Goal: Task Accomplishment & Management: Manage account settings

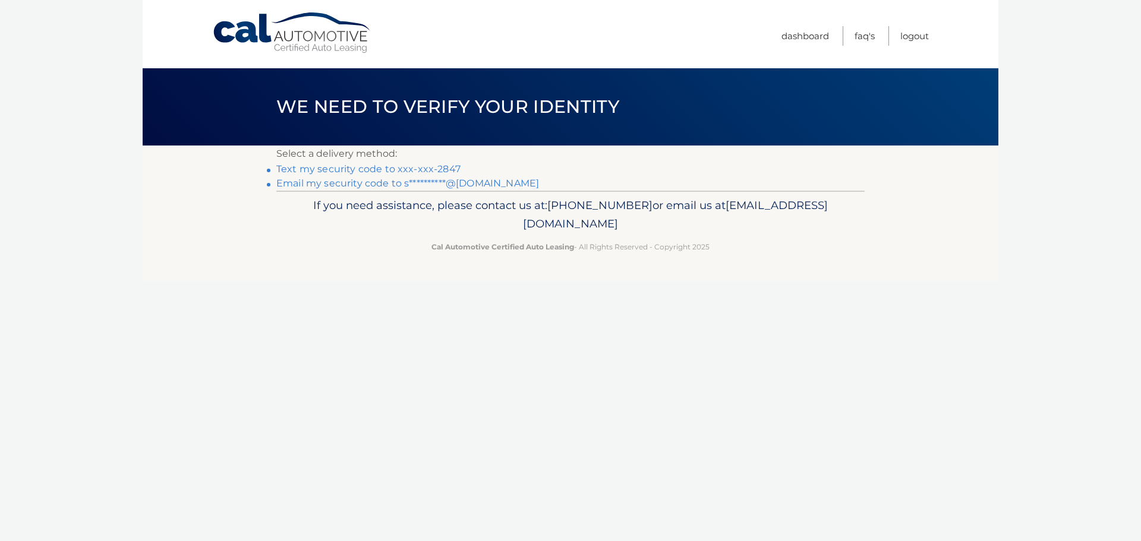
click at [402, 168] on link "Text my security code to xxx-xxx-2847" at bounding box center [368, 168] width 184 height 11
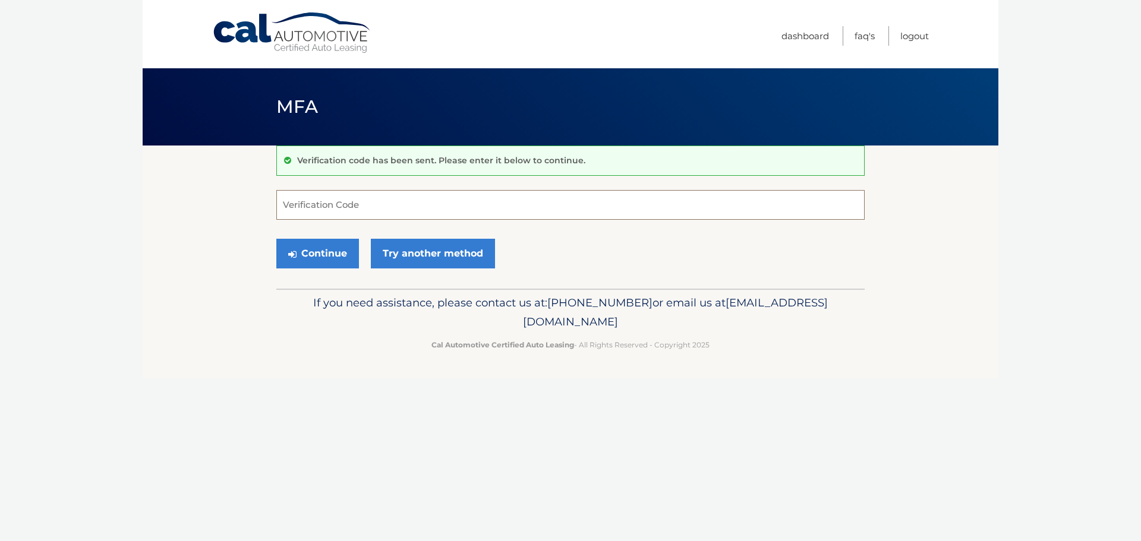
click at [386, 205] on input "Verification Code" at bounding box center [570, 205] width 588 height 30
type input "007994"
click at [324, 259] on button "Continue" at bounding box center [317, 254] width 83 height 30
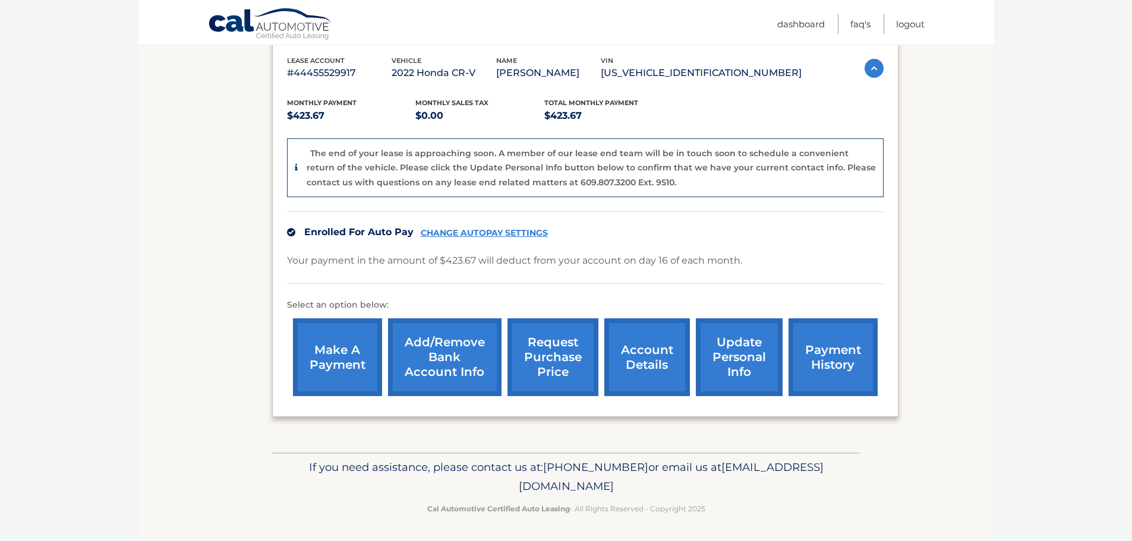
scroll to position [207, 0]
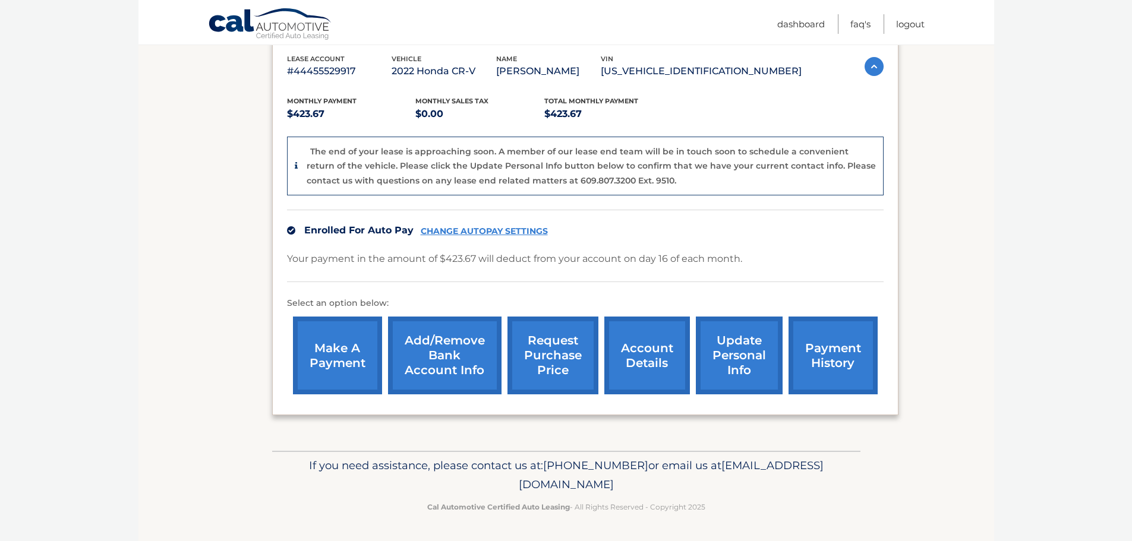
click at [433, 361] on link "Add/Remove bank account info" at bounding box center [444, 356] width 113 height 78
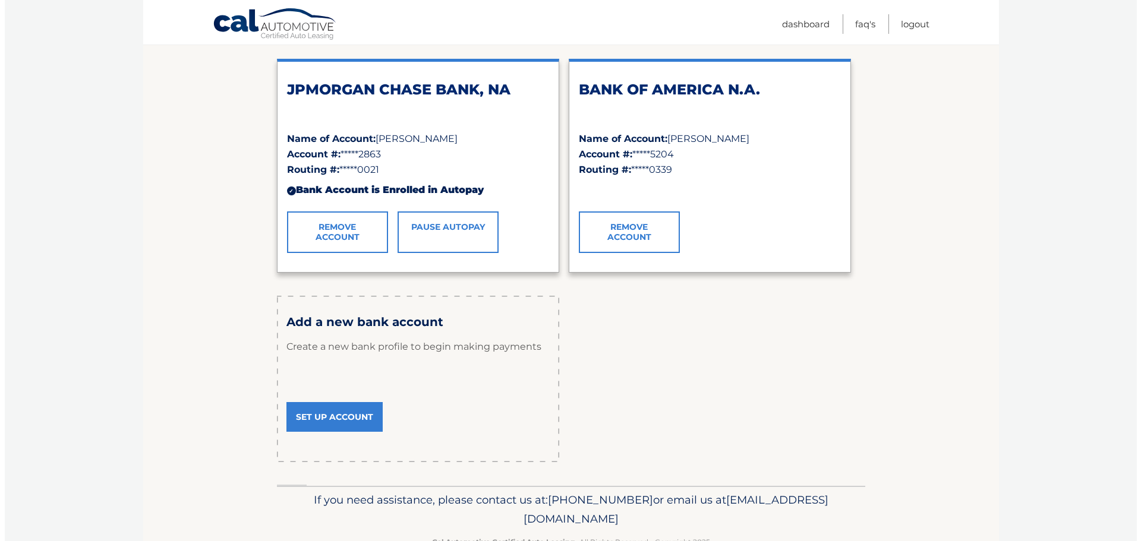
scroll to position [119, 0]
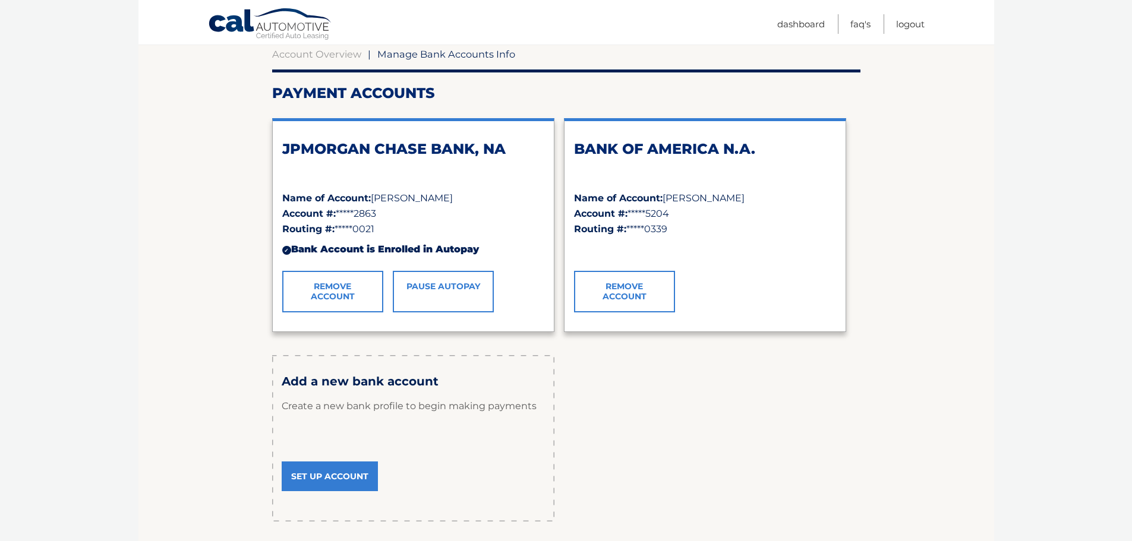
click at [440, 283] on link "Pause AutoPay" at bounding box center [443, 292] width 101 height 42
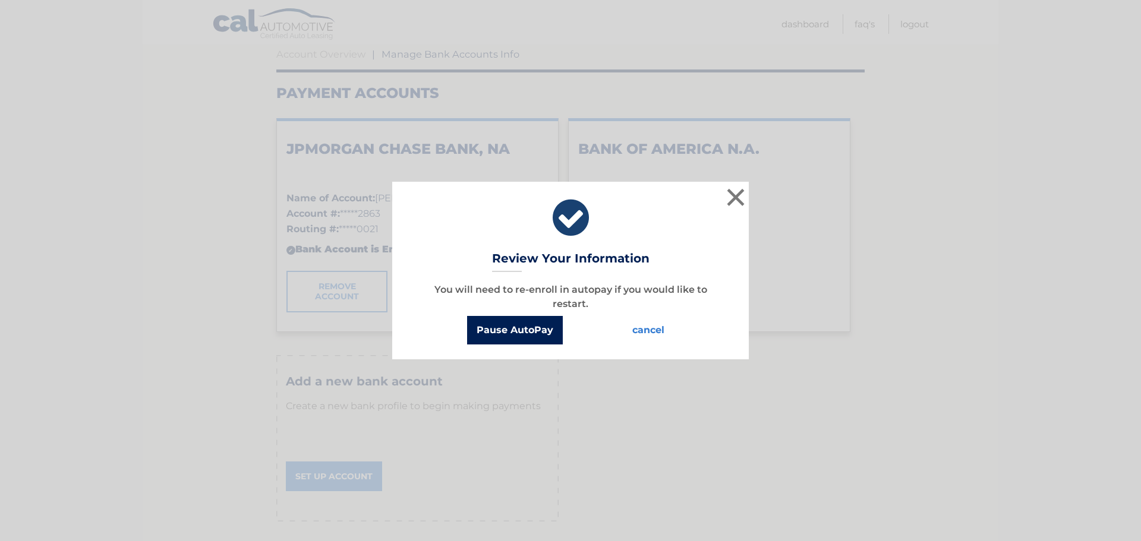
click at [518, 327] on button "Pause AutoPay" at bounding box center [515, 330] width 96 height 29
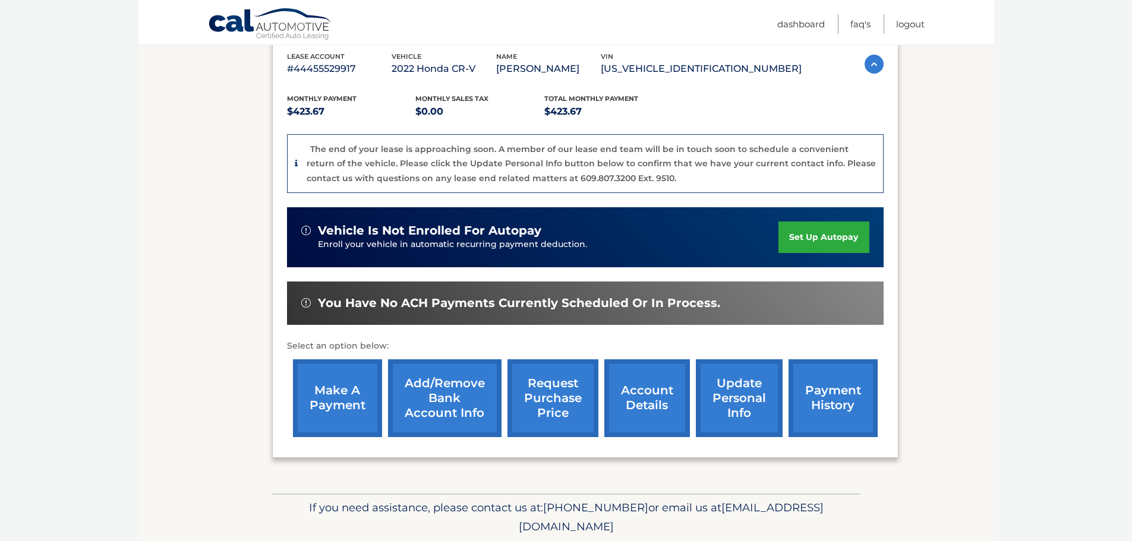
scroll to position [253, 0]
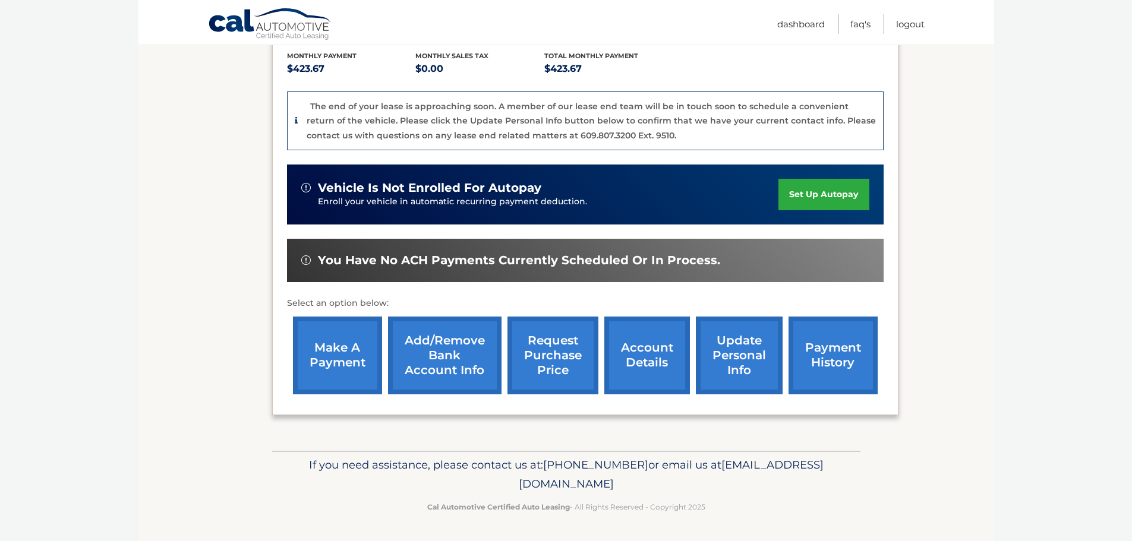
click at [636, 361] on link "account details" at bounding box center [647, 356] width 86 height 78
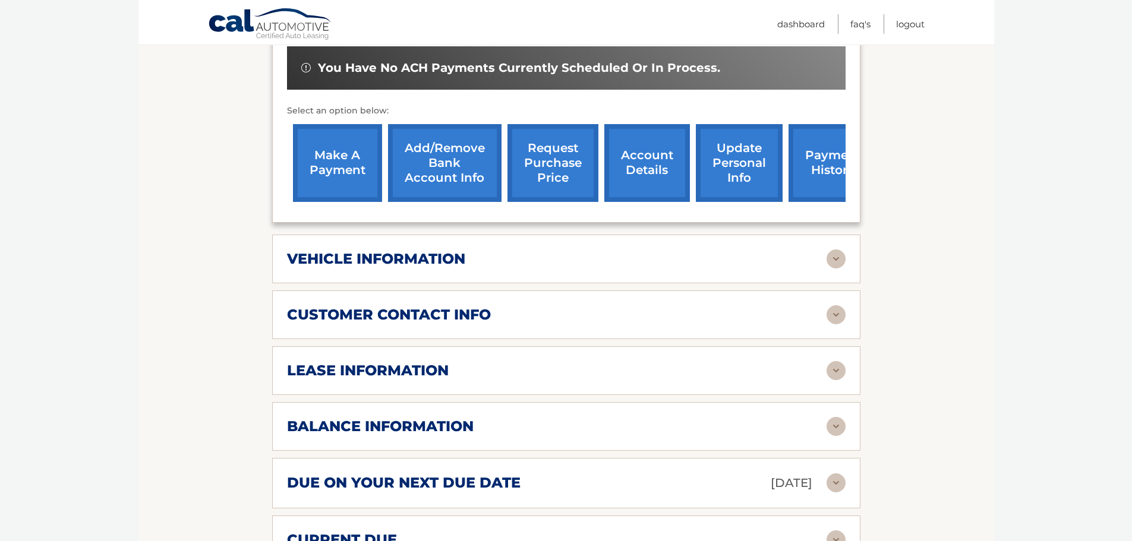
scroll to position [416, 0]
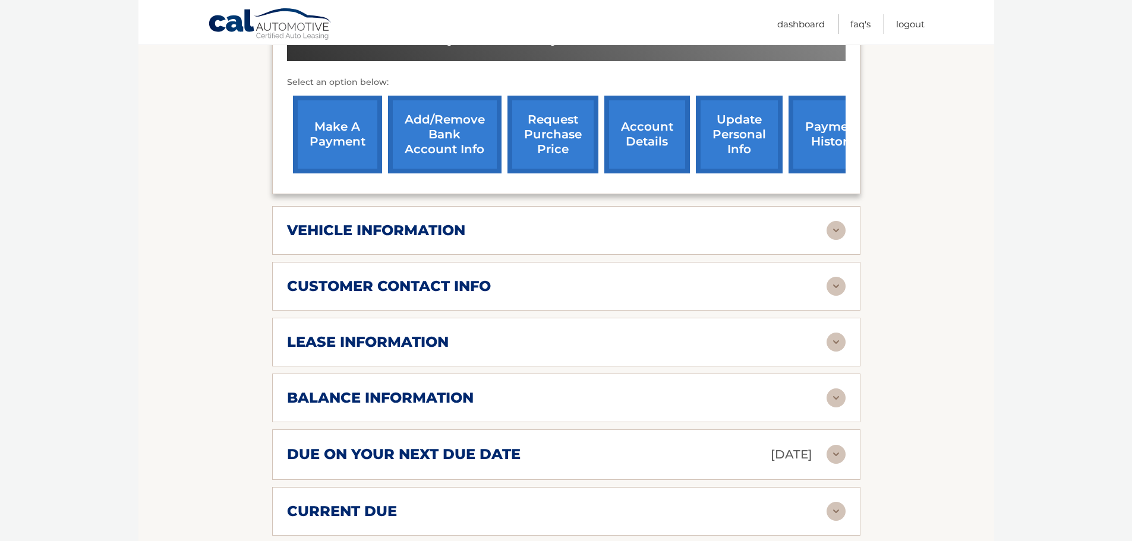
click at [507, 333] on div "lease information" at bounding box center [557, 342] width 540 height 18
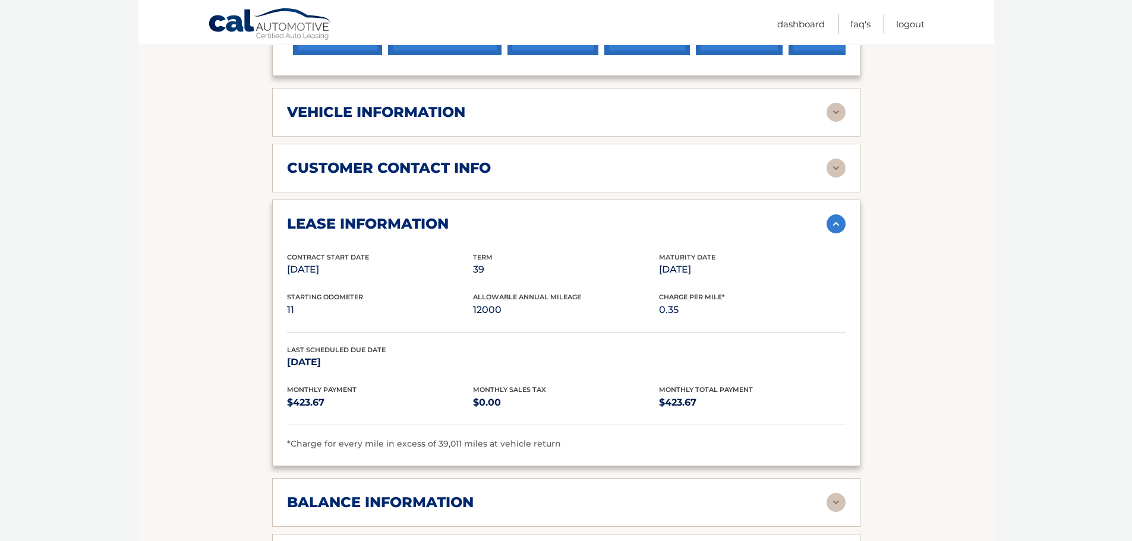
scroll to position [535, 0]
click at [473, 220] on div "lease information" at bounding box center [557, 224] width 540 height 18
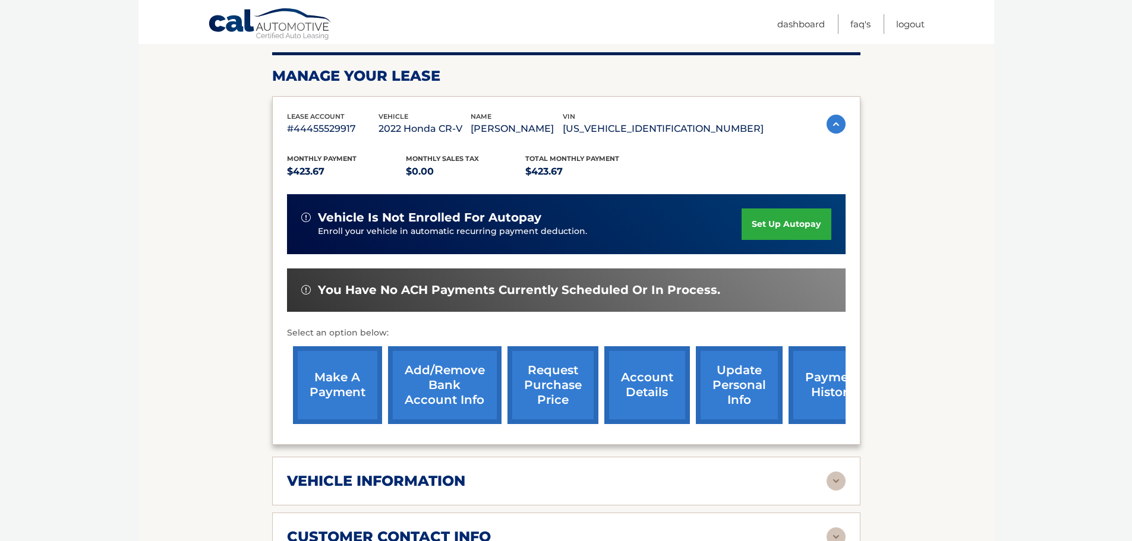
scroll to position [238, 0]
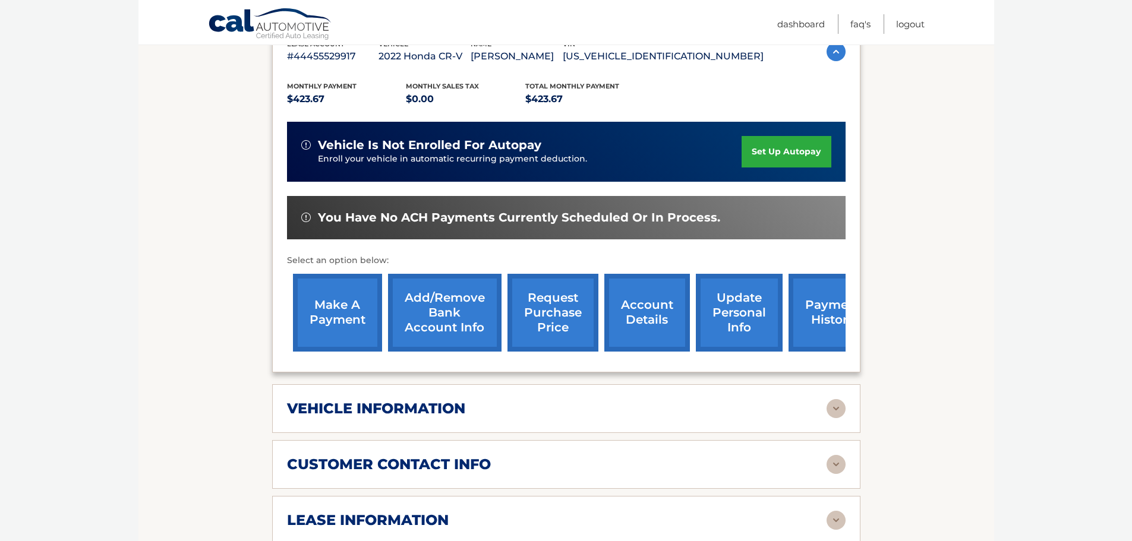
click at [803, 313] on link "payment history" at bounding box center [832, 313] width 89 height 78
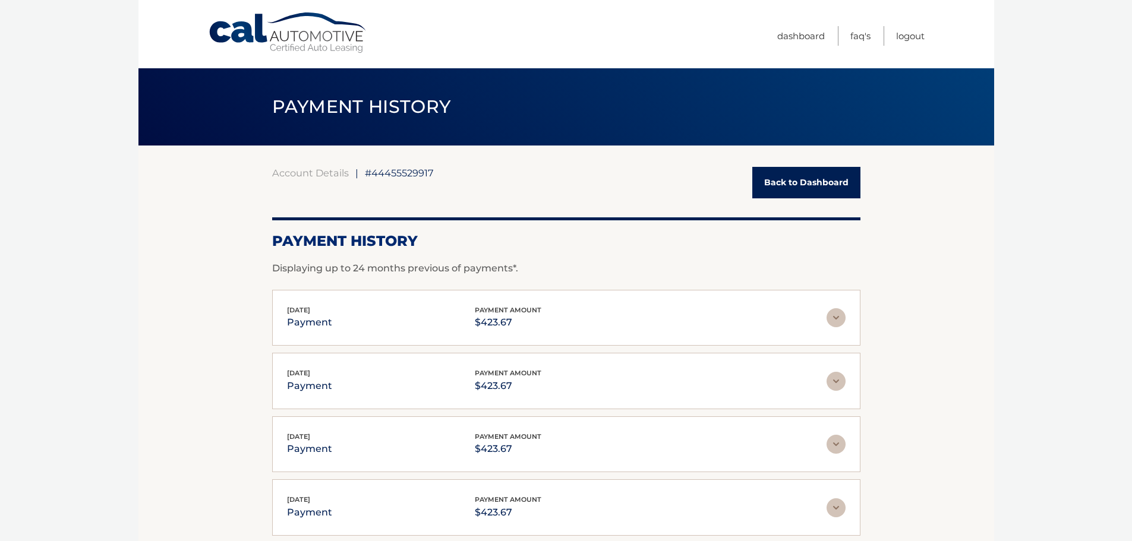
click at [805, 175] on link "Back to Dashboard" at bounding box center [806, 182] width 108 height 31
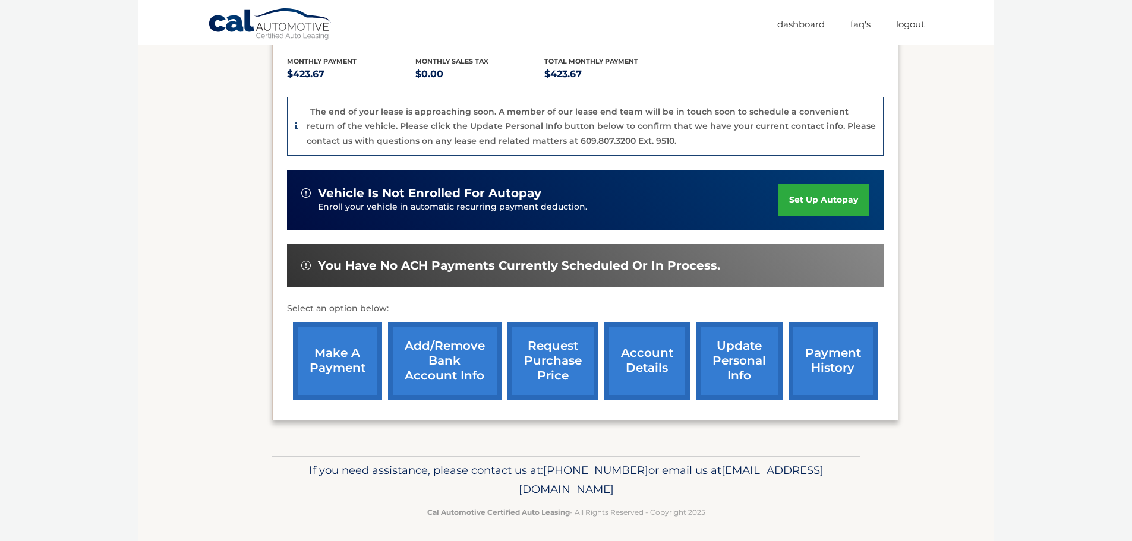
scroll to position [253, 0]
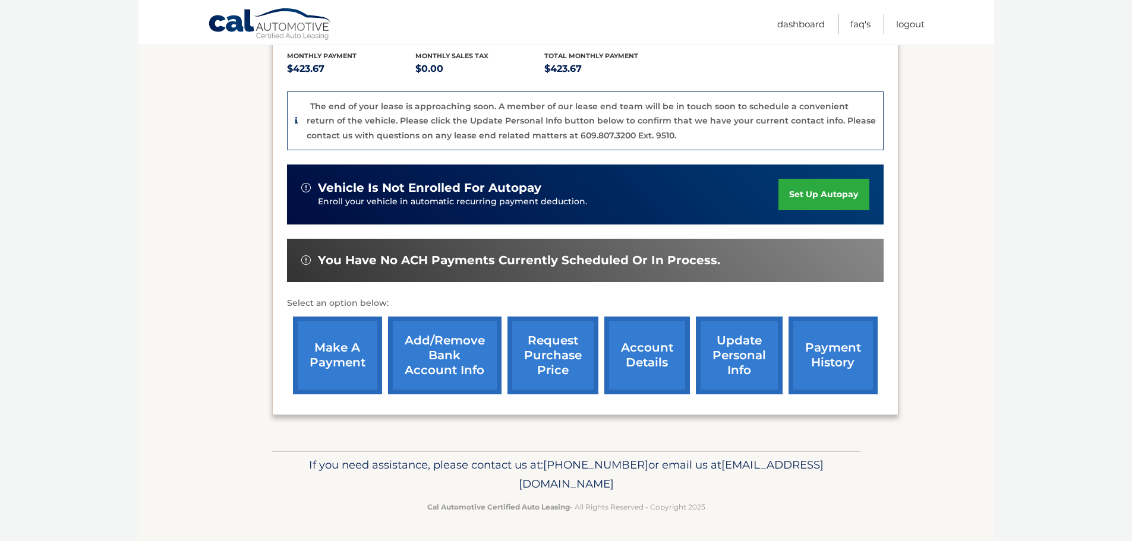
click at [650, 355] on link "account details" at bounding box center [647, 356] width 86 height 78
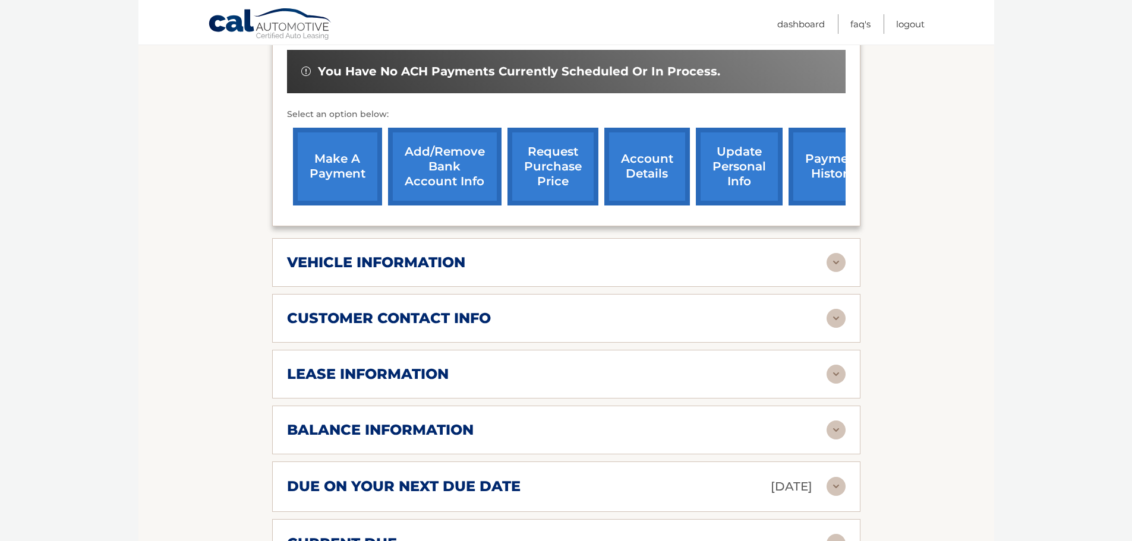
scroll to position [416, 0]
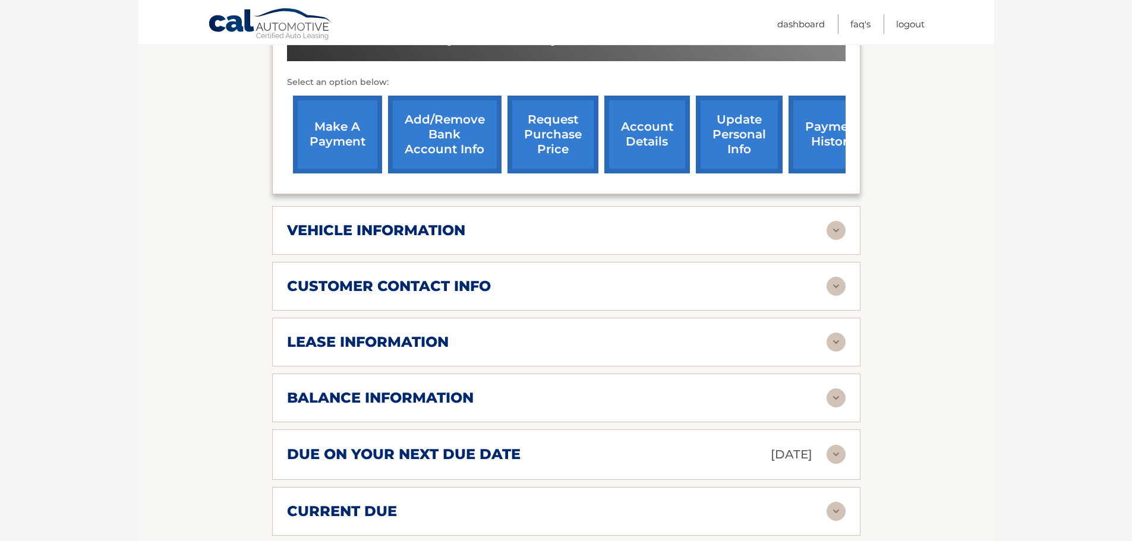
click at [835, 231] on img at bounding box center [836, 230] width 19 height 19
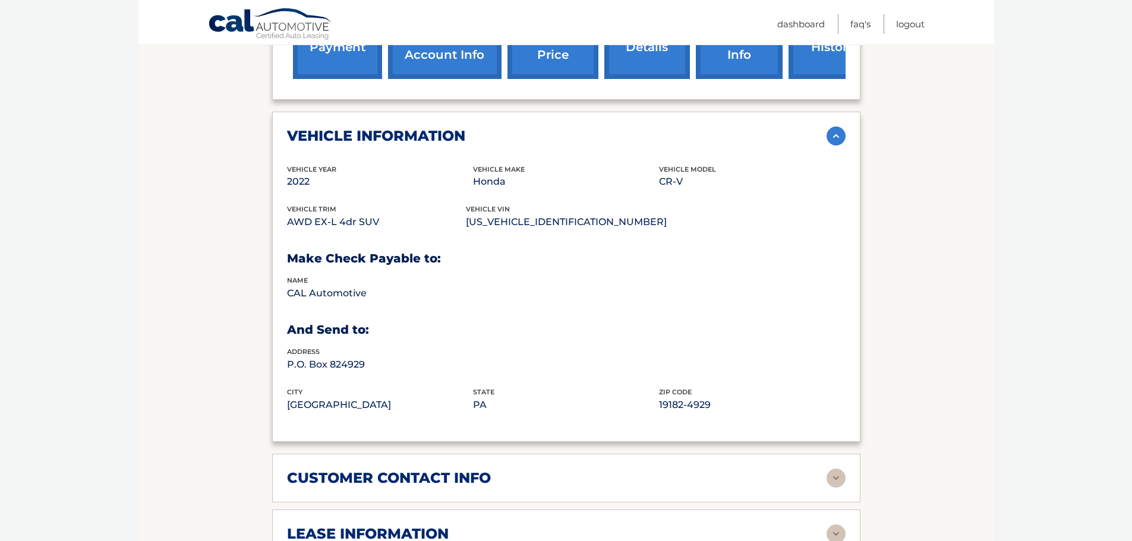
scroll to position [535, 0]
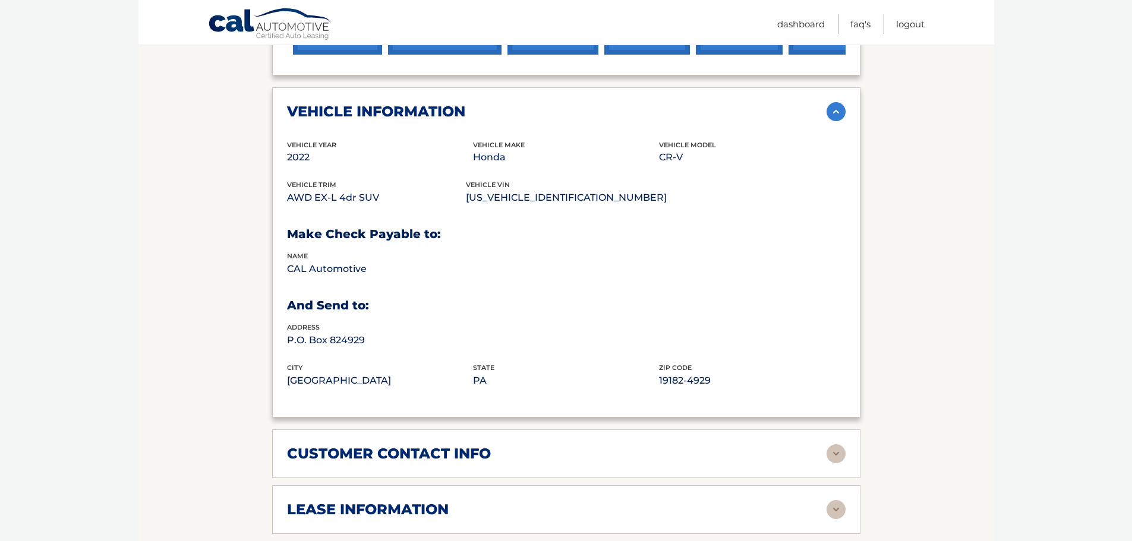
click at [834, 116] on img at bounding box center [836, 111] width 19 height 19
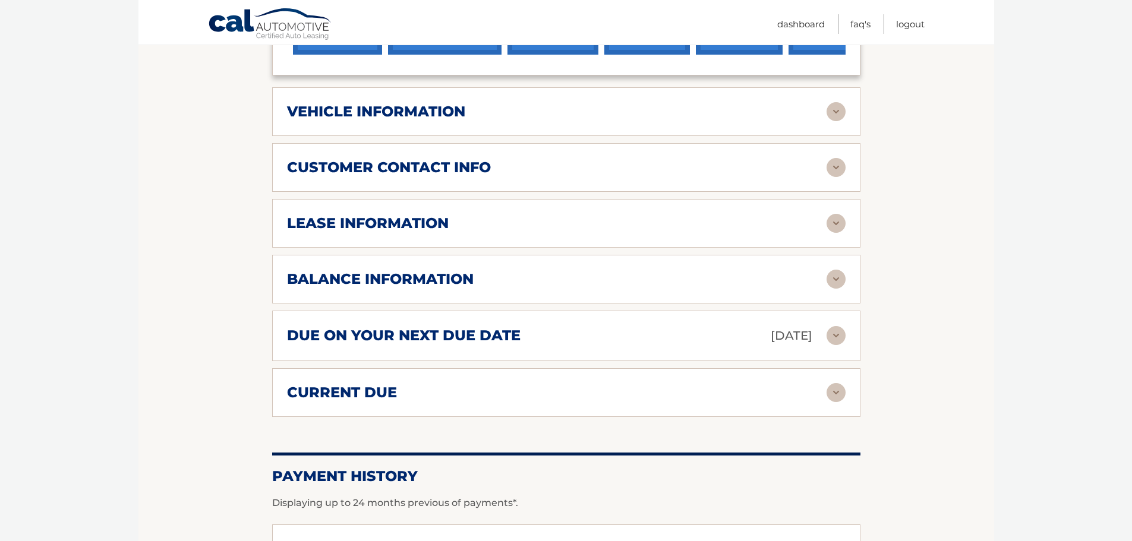
click at [835, 164] on img at bounding box center [836, 167] width 19 height 19
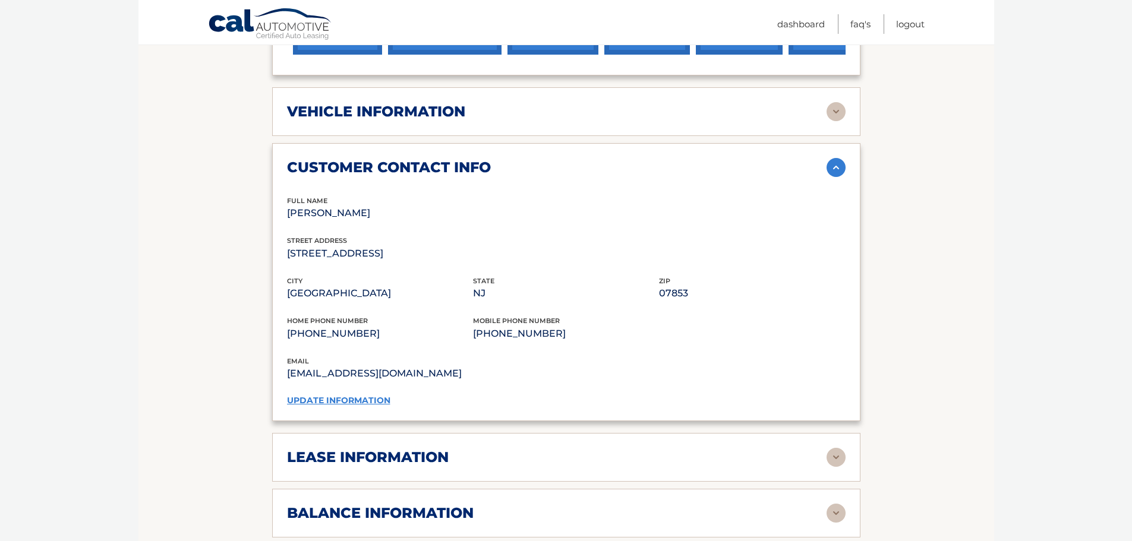
click at [835, 164] on img at bounding box center [836, 167] width 19 height 19
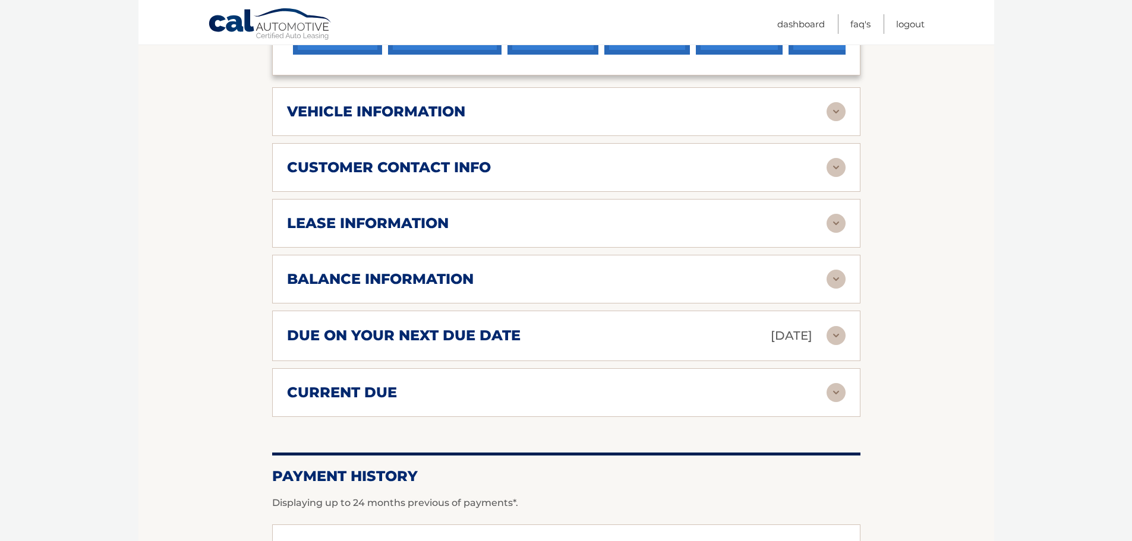
click at [834, 226] on img at bounding box center [836, 223] width 19 height 19
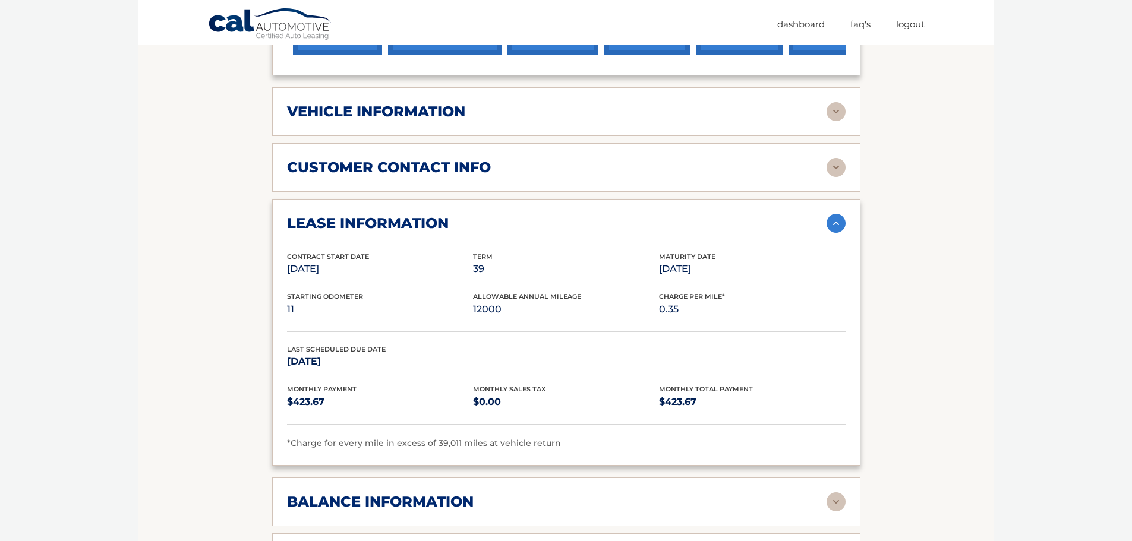
click at [834, 226] on img at bounding box center [836, 223] width 19 height 19
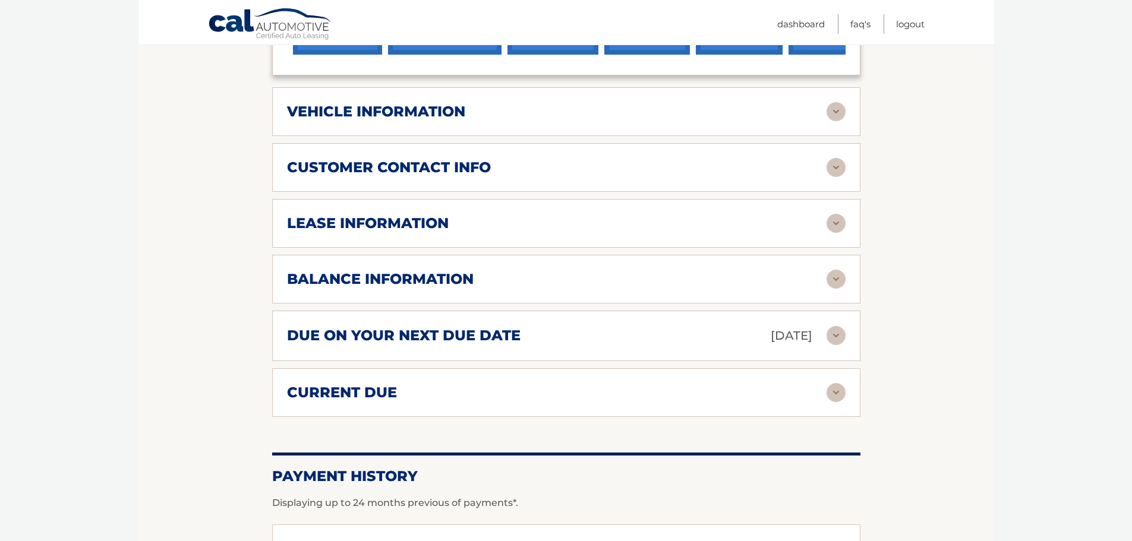
click at [840, 276] on img at bounding box center [836, 279] width 19 height 19
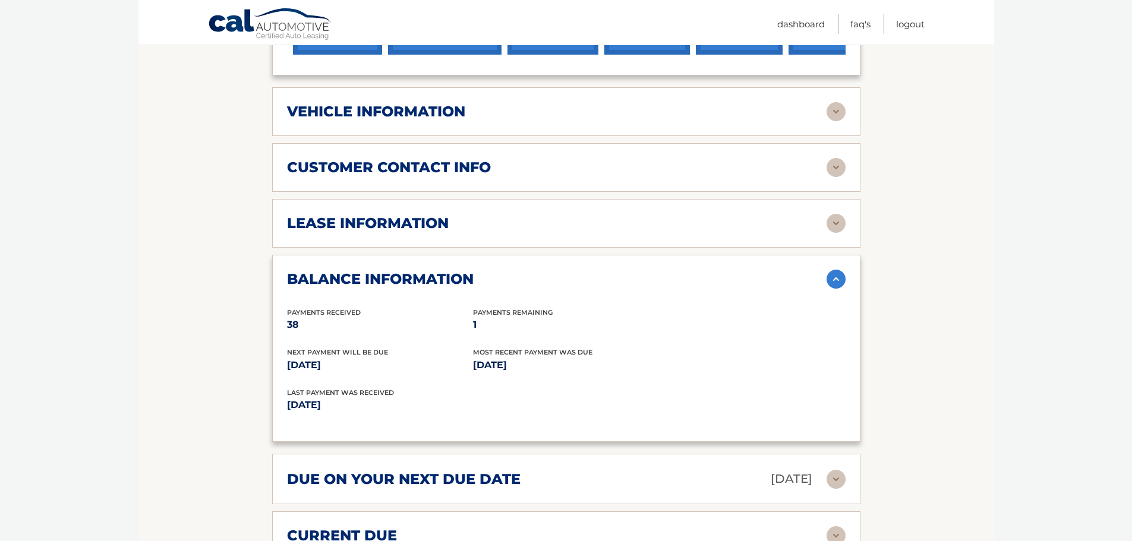
click at [840, 276] on img at bounding box center [836, 279] width 19 height 19
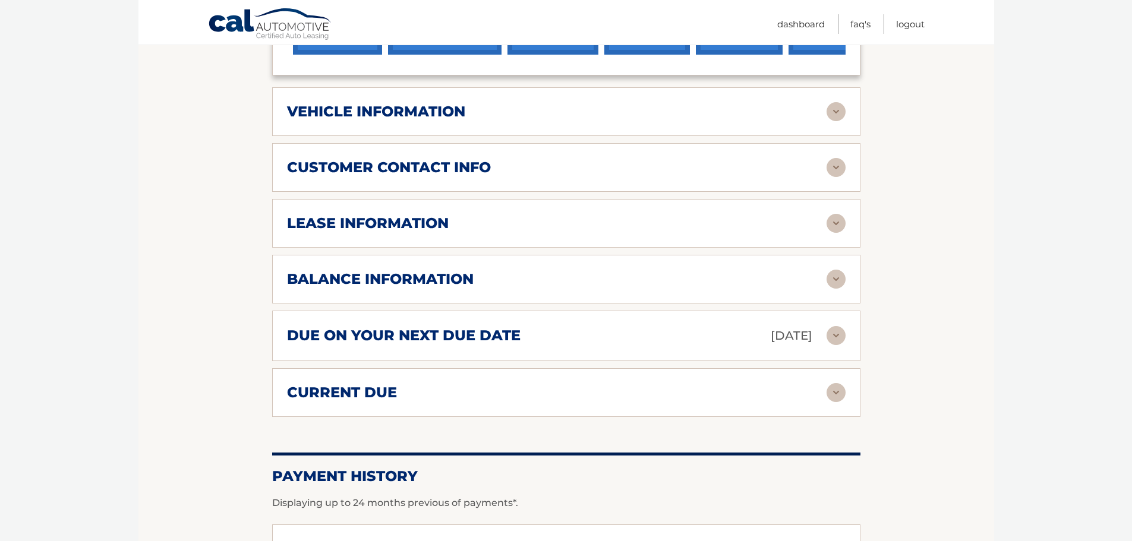
click at [837, 334] on img at bounding box center [836, 335] width 19 height 19
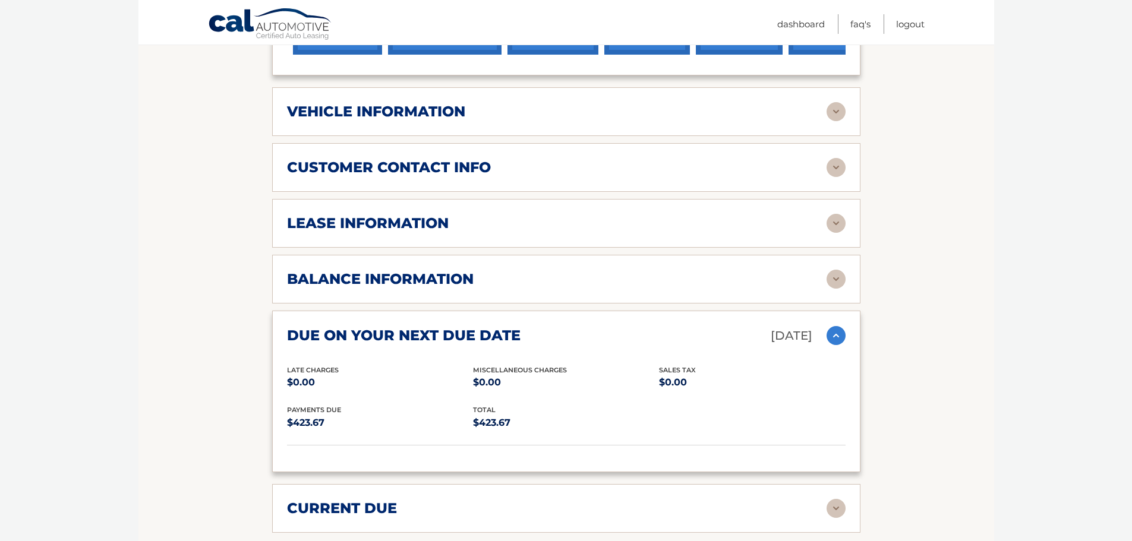
click at [837, 334] on img at bounding box center [836, 335] width 19 height 19
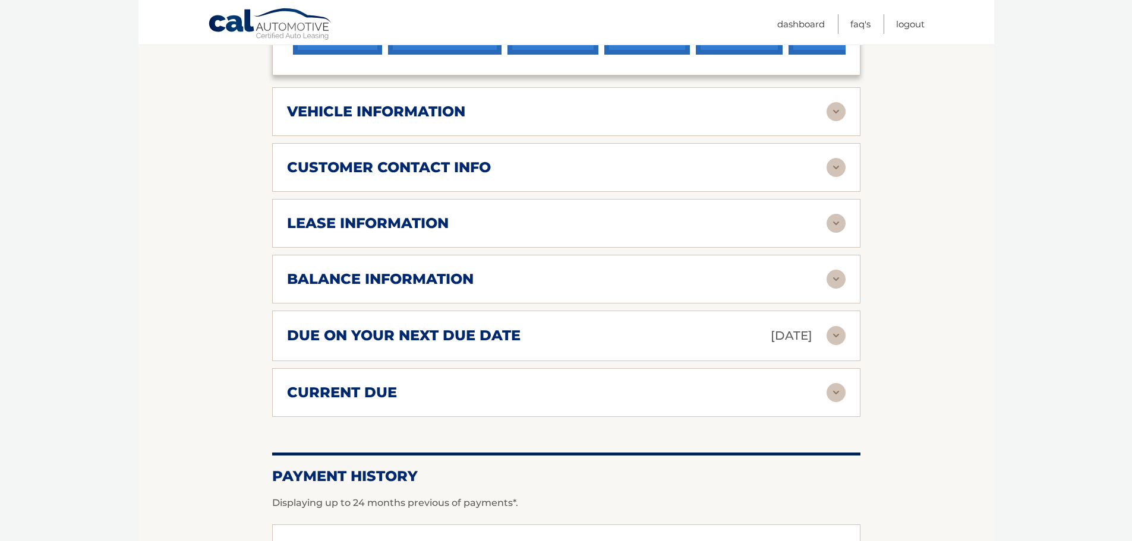
click at [828, 386] on img at bounding box center [836, 392] width 19 height 19
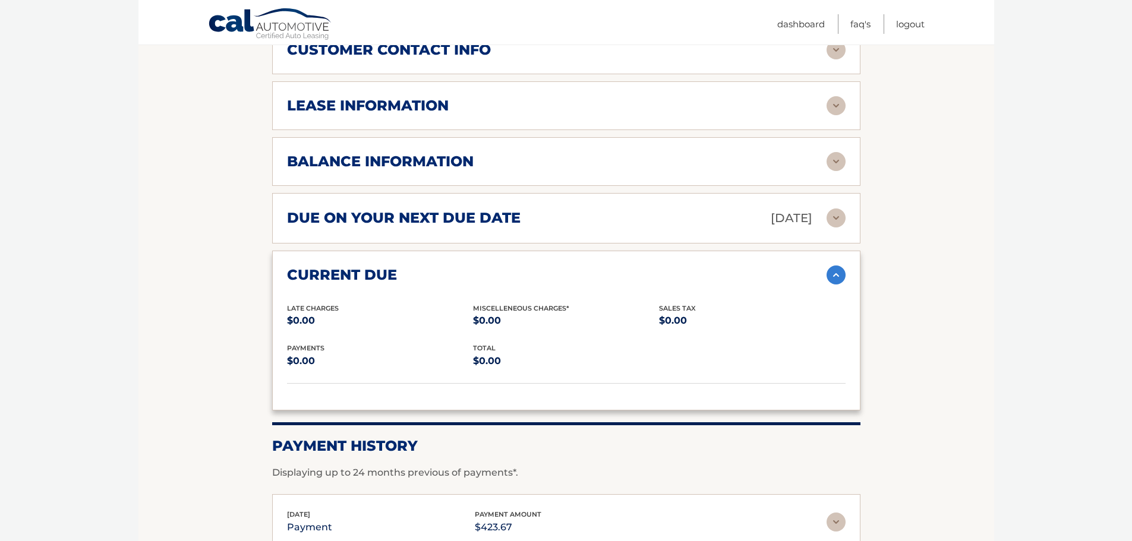
scroll to position [654, 0]
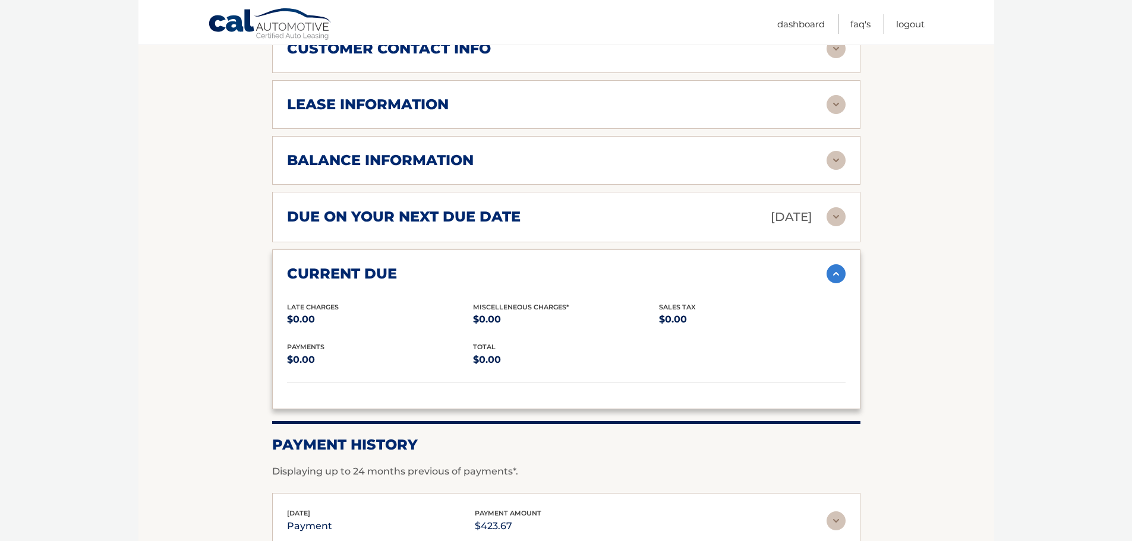
click at [831, 273] on img at bounding box center [836, 273] width 19 height 19
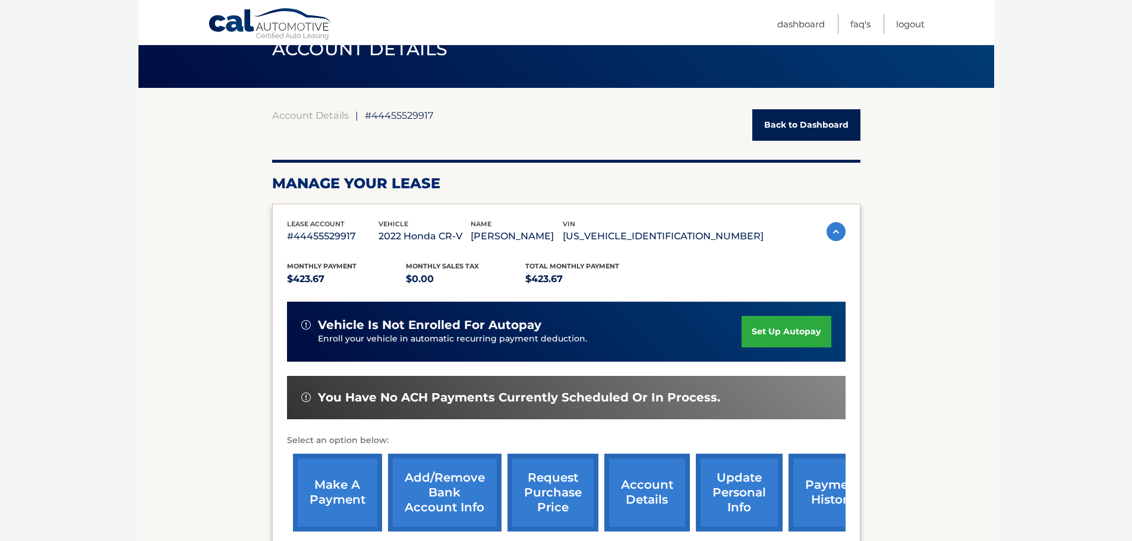
scroll to position [0, 0]
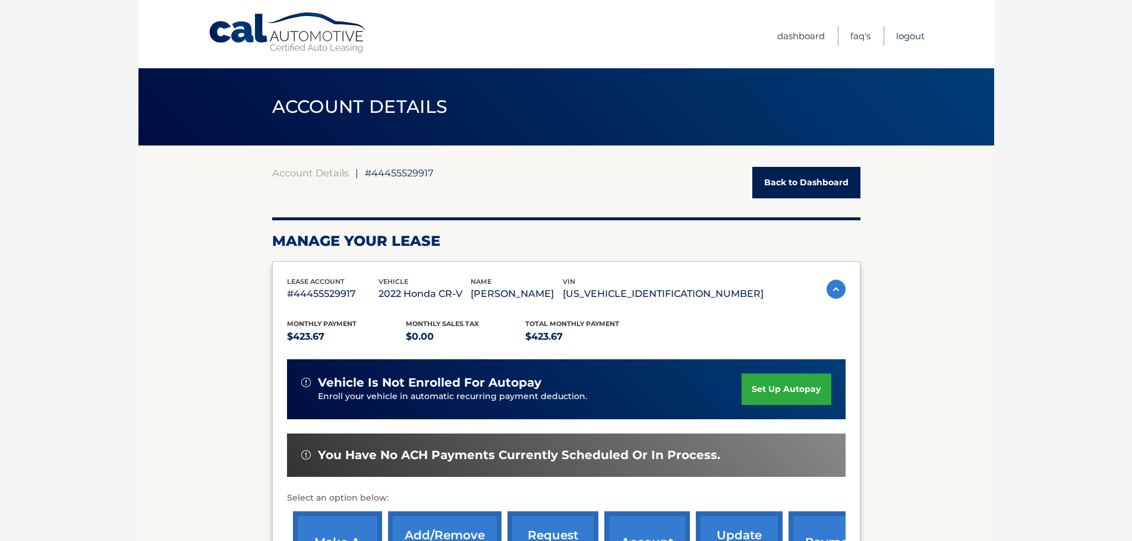
click at [903, 37] on link "Logout" at bounding box center [910, 36] width 29 height 20
